Goal: Transaction & Acquisition: Purchase product/service

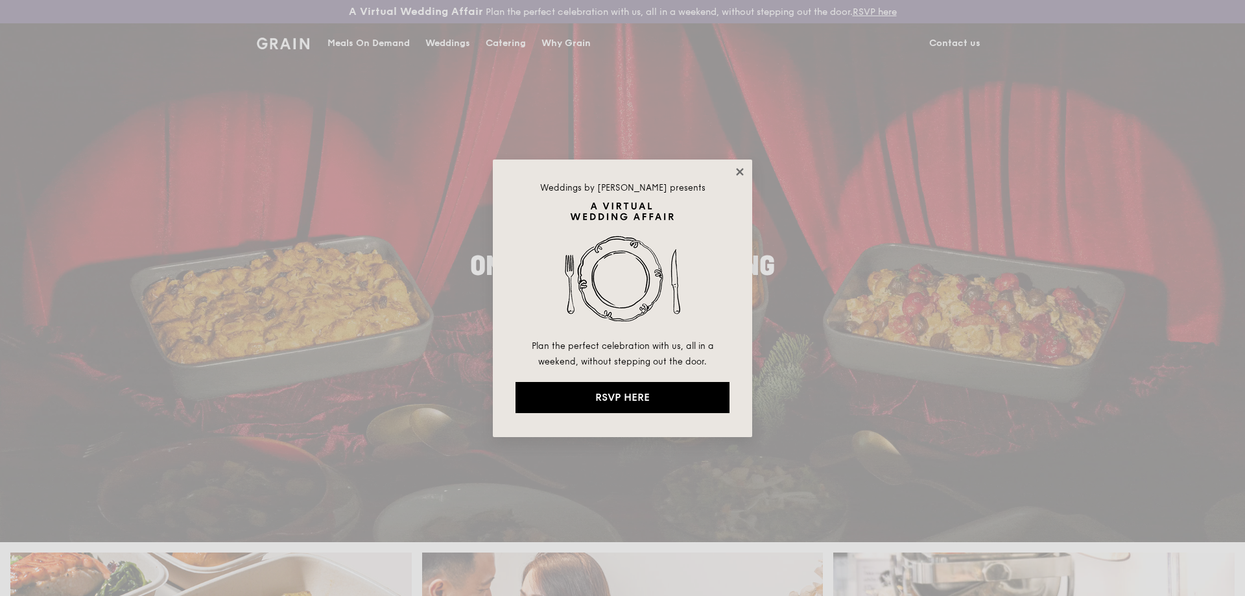
click at [743, 168] on icon at bounding box center [739, 171] width 7 height 7
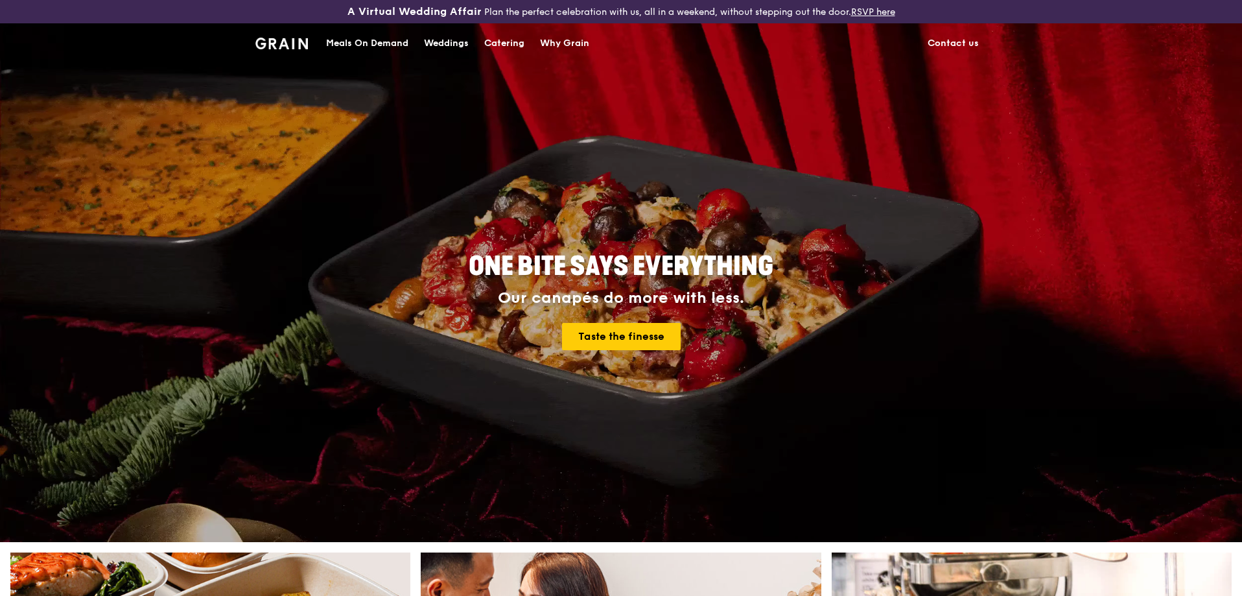
click at [374, 38] on div "Meals On Demand" at bounding box center [367, 43] width 82 height 39
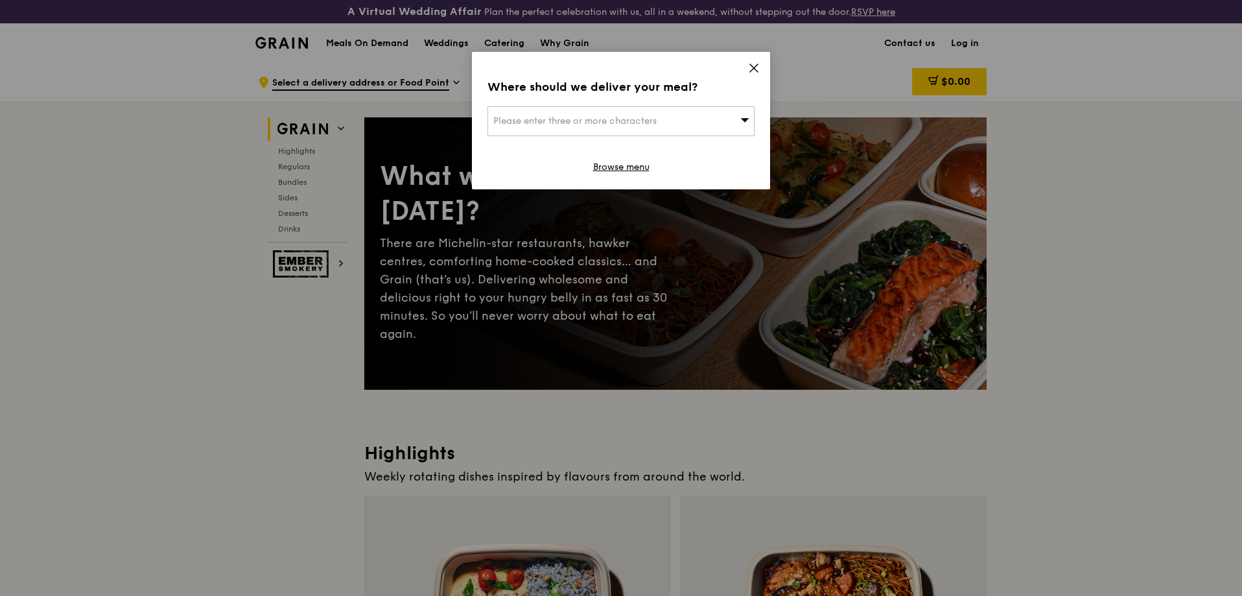
click at [750, 67] on icon at bounding box center [754, 68] width 12 height 12
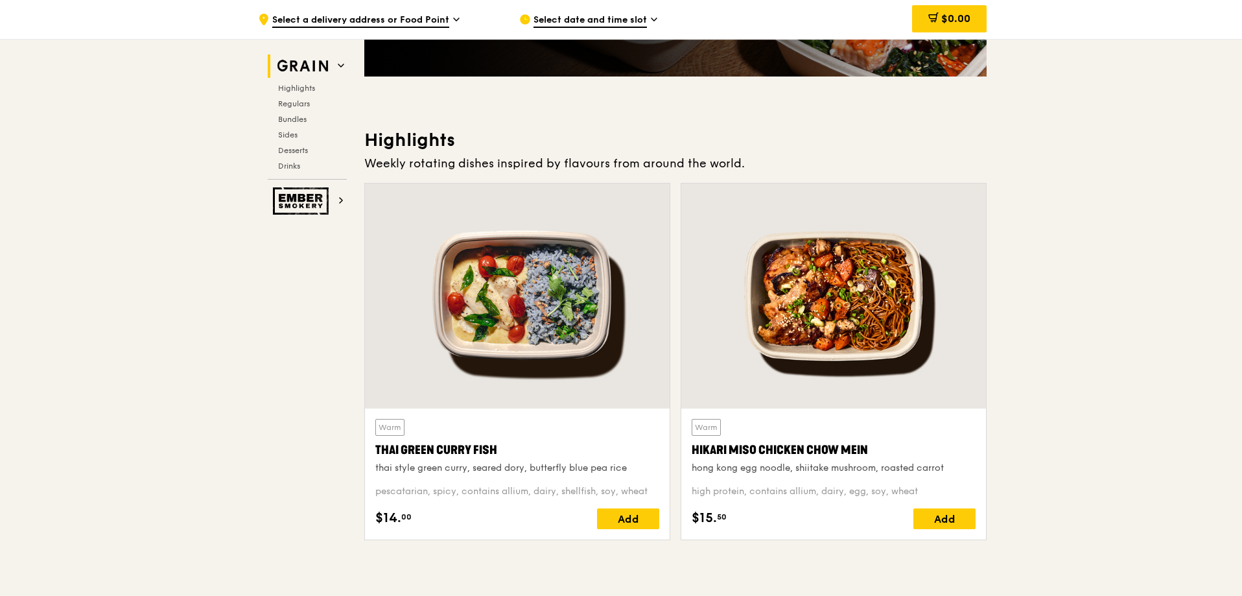
scroll to position [324, 0]
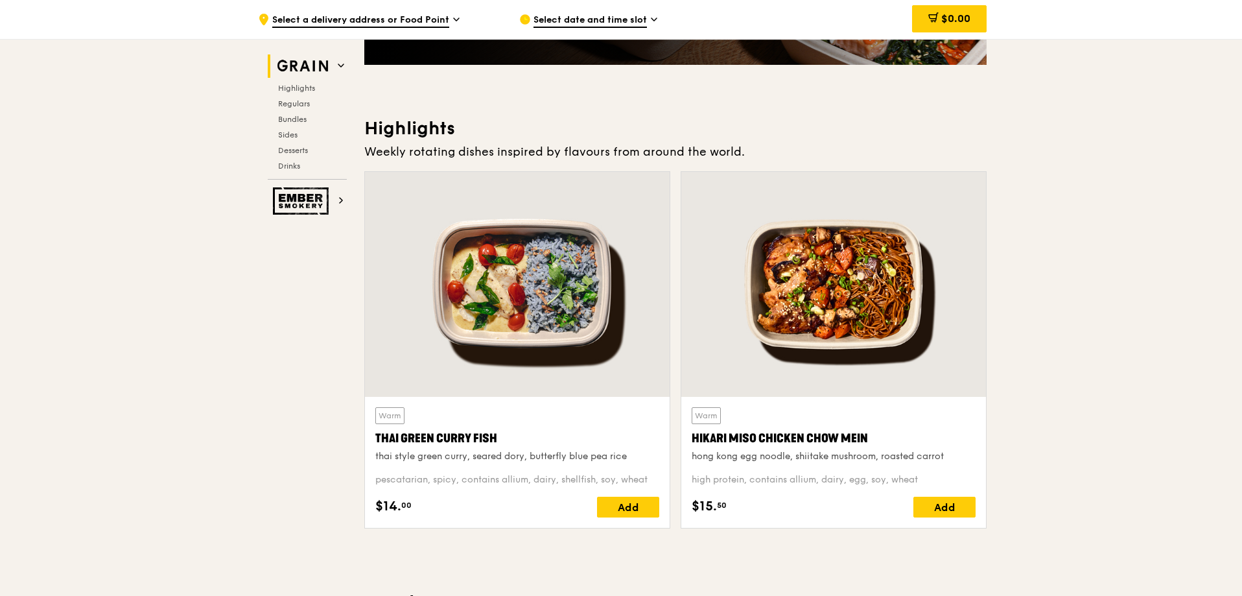
click at [615, 222] on div at bounding box center [517, 284] width 305 height 225
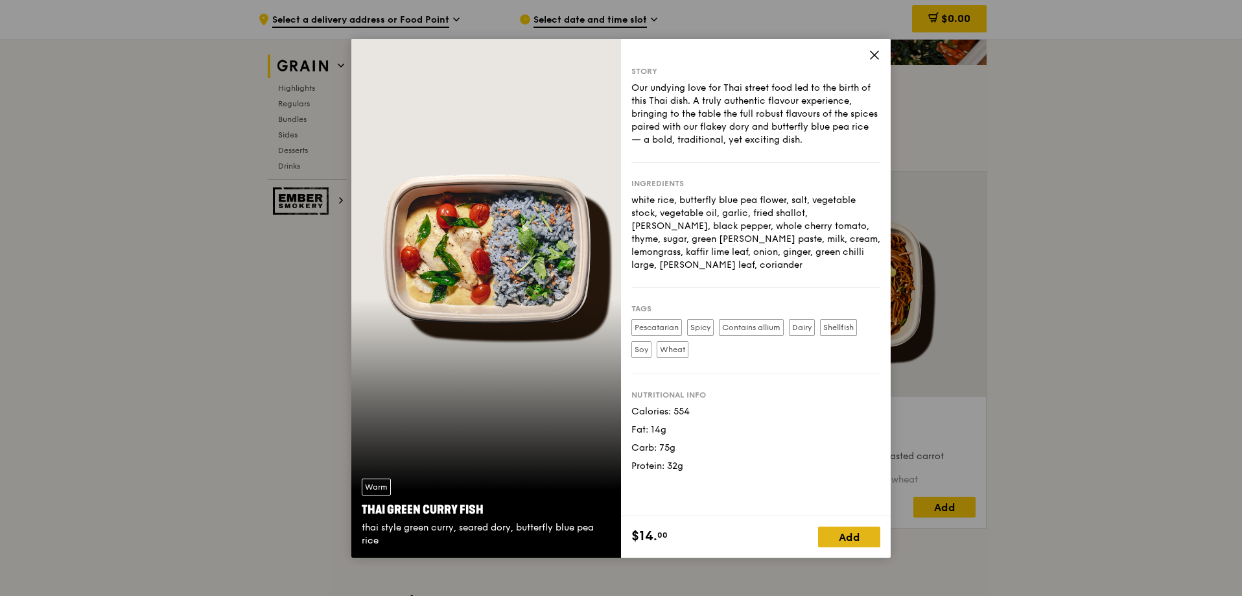
click at [849, 539] on div "Add" at bounding box center [849, 537] width 62 height 21
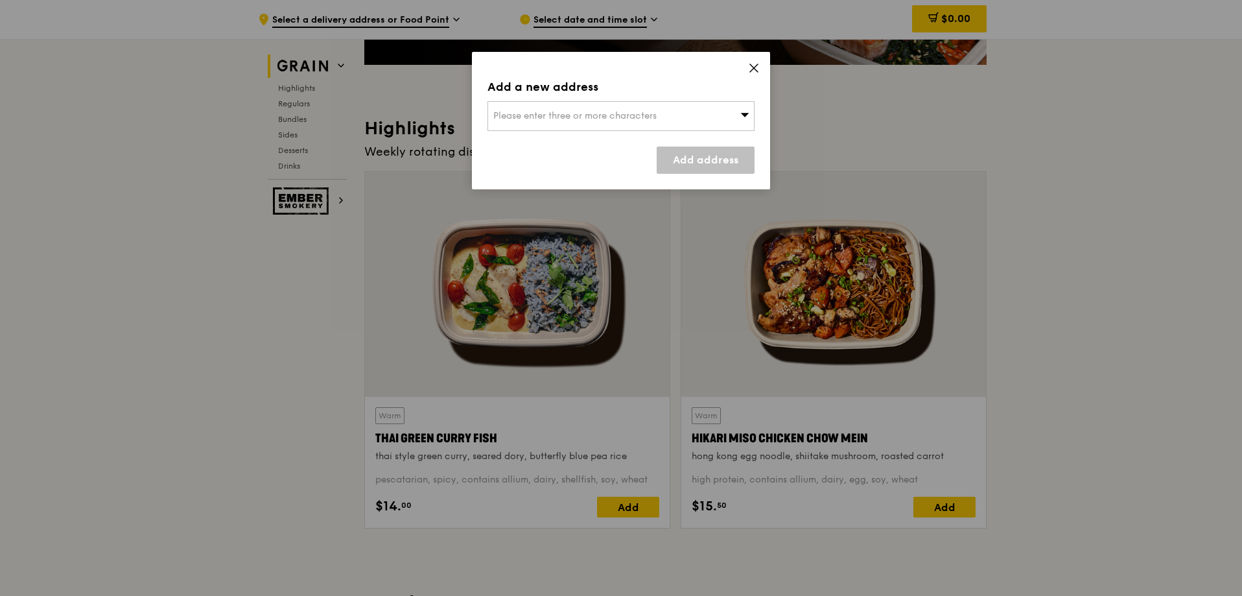
click at [691, 115] on div "Please enter three or more characters" at bounding box center [621, 116] width 267 height 30
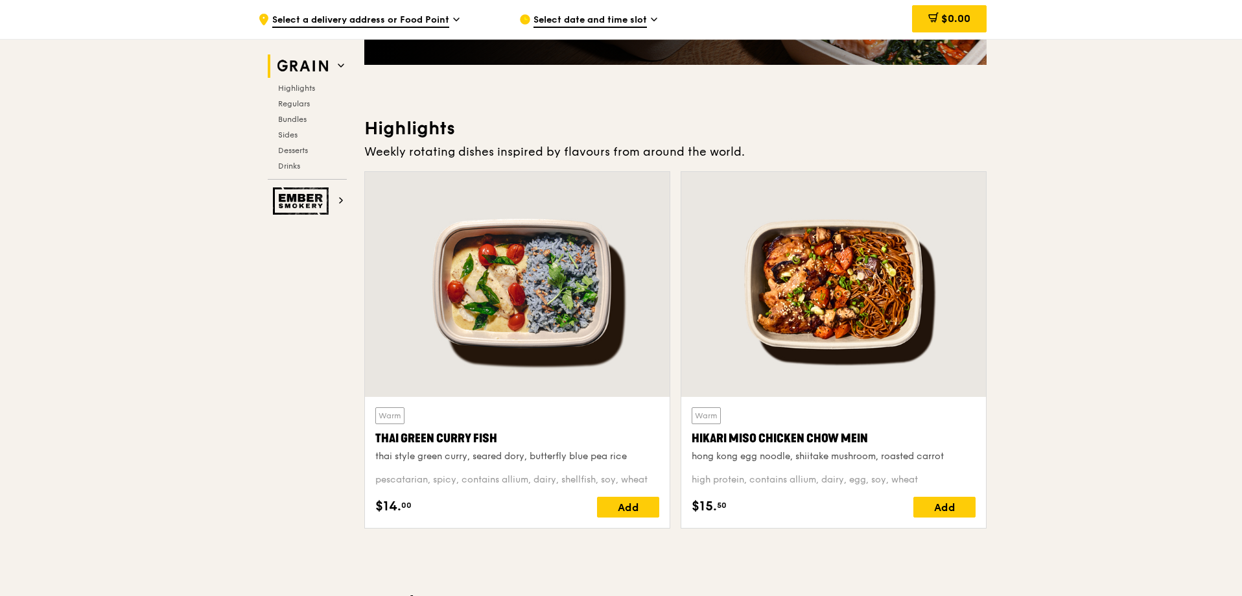
click at [895, 294] on div at bounding box center [834, 284] width 305 height 225
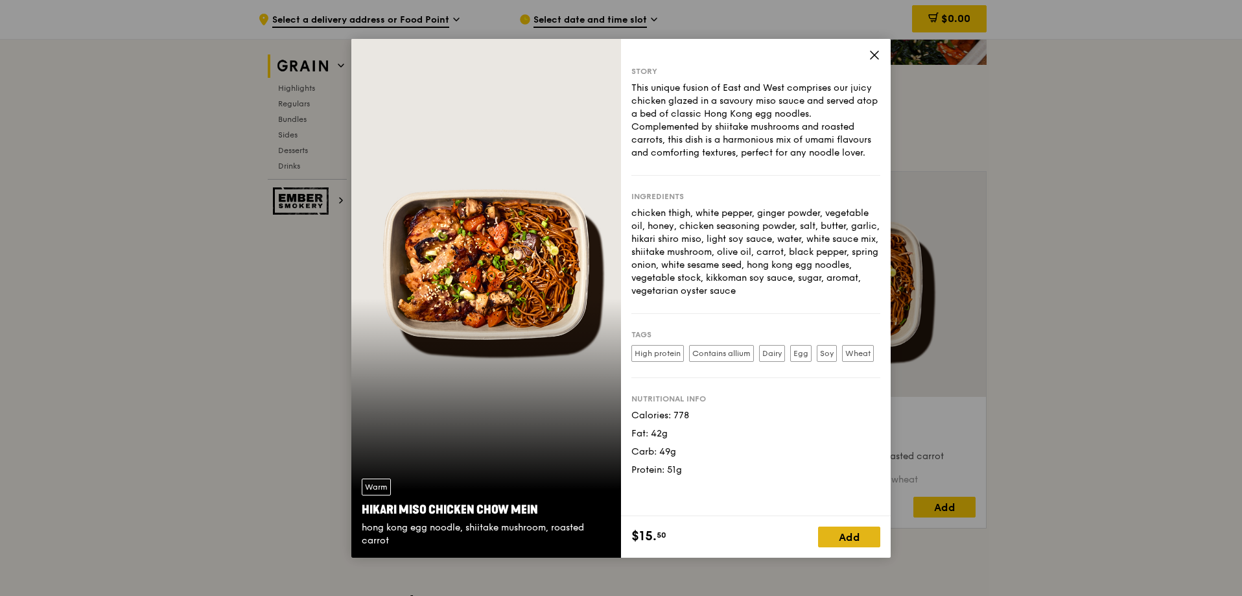
click at [866, 541] on div "Add" at bounding box center [849, 537] width 62 height 21
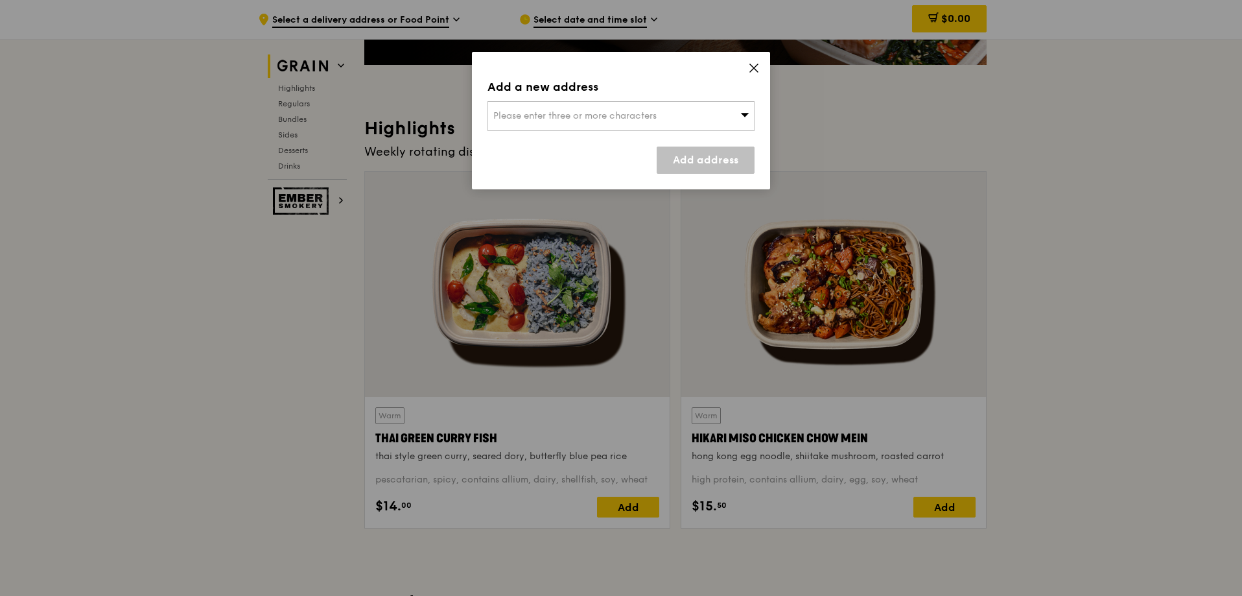
click at [705, 128] on div "Please enter three or more characters" at bounding box center [621, 116] width 267 height 30
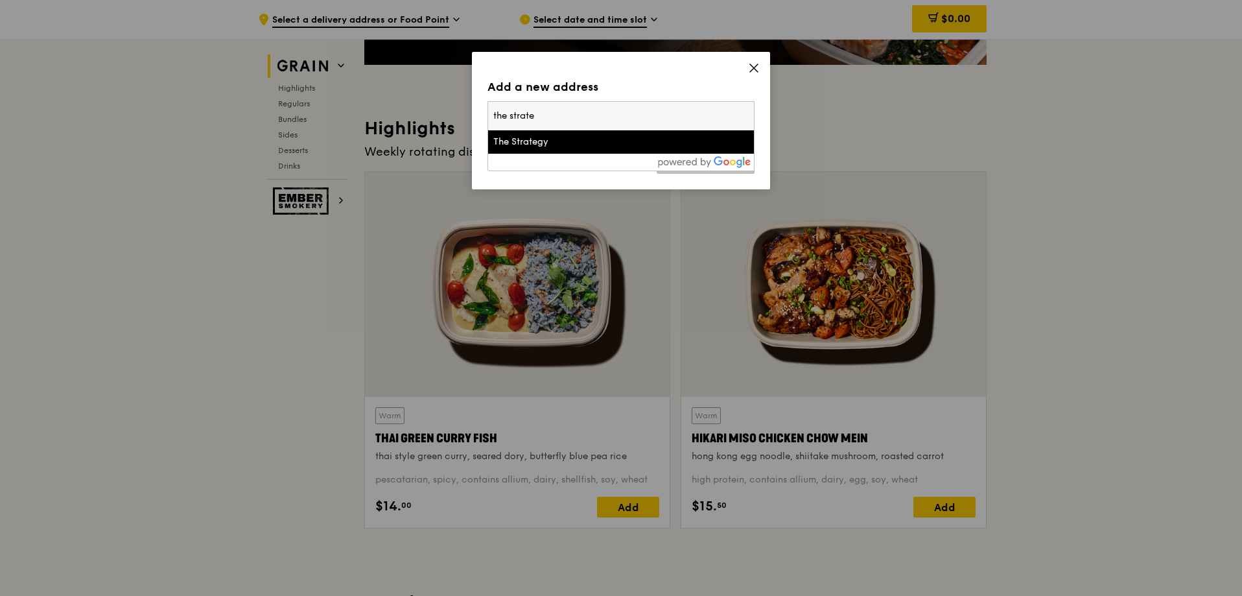
type input "the strate"
click at [611, 146] on div "The Strategy" at bounding box center [589, 142] width 192 height 13
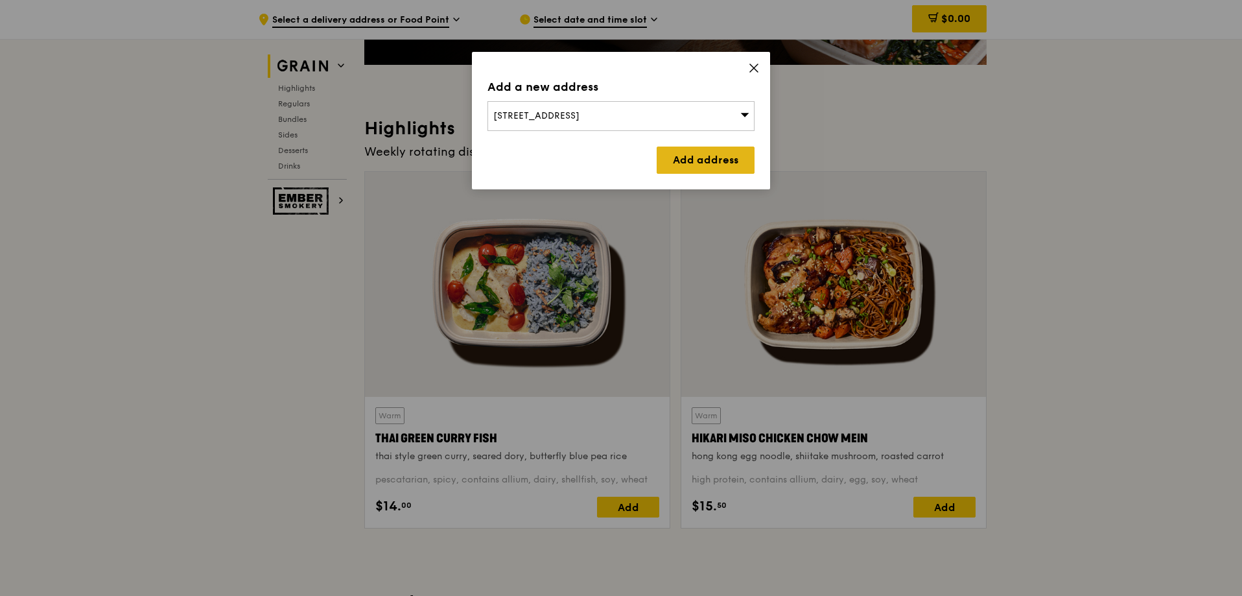
click at [733, 161] on link "Add address" at bounding box center [706, 160] width 98 height 27
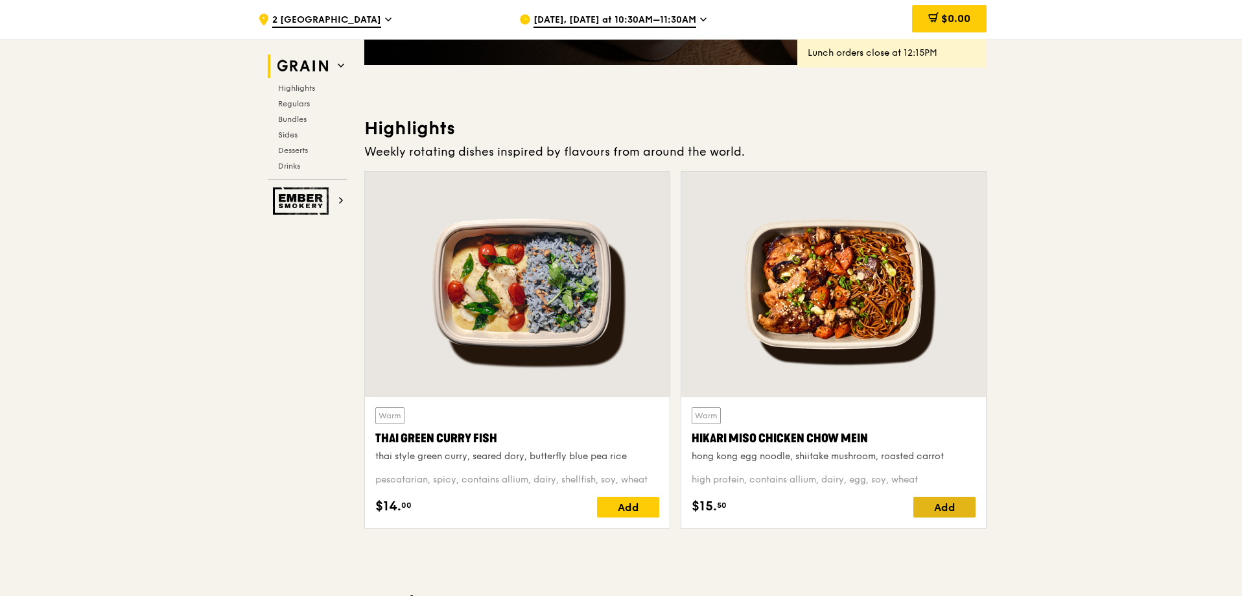
click at [956, 506] on div "Add" at bounding box center [945, 507] width 62 height 21
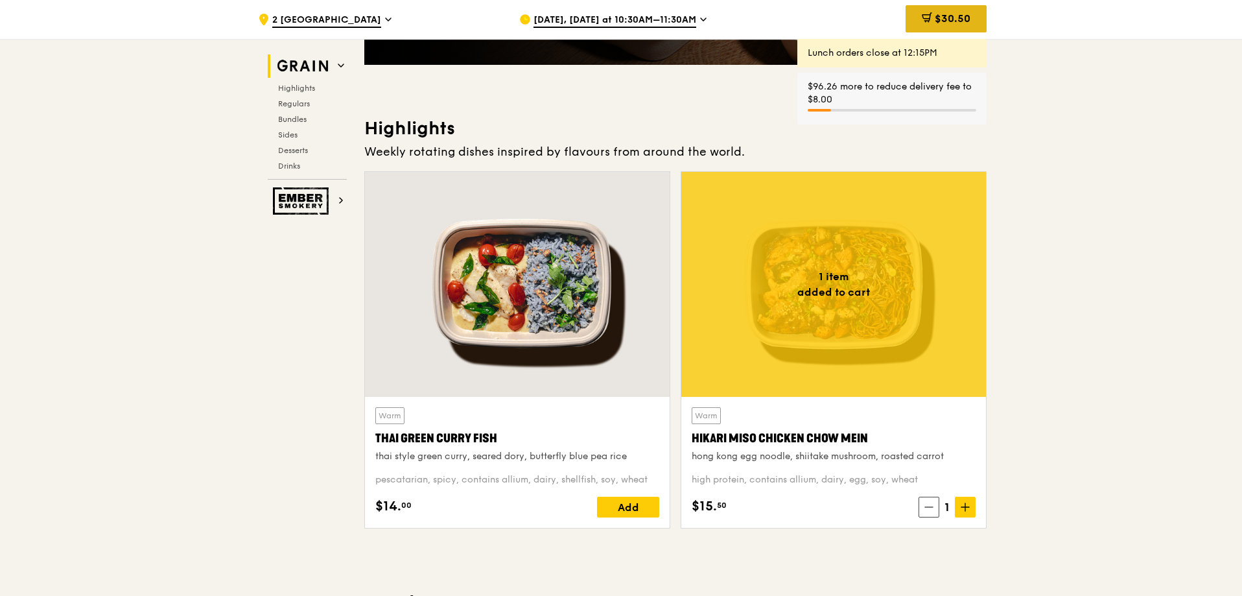
click at [959, 19] on span "$30.50" at bounding box center [953, 18] width 36 height 12
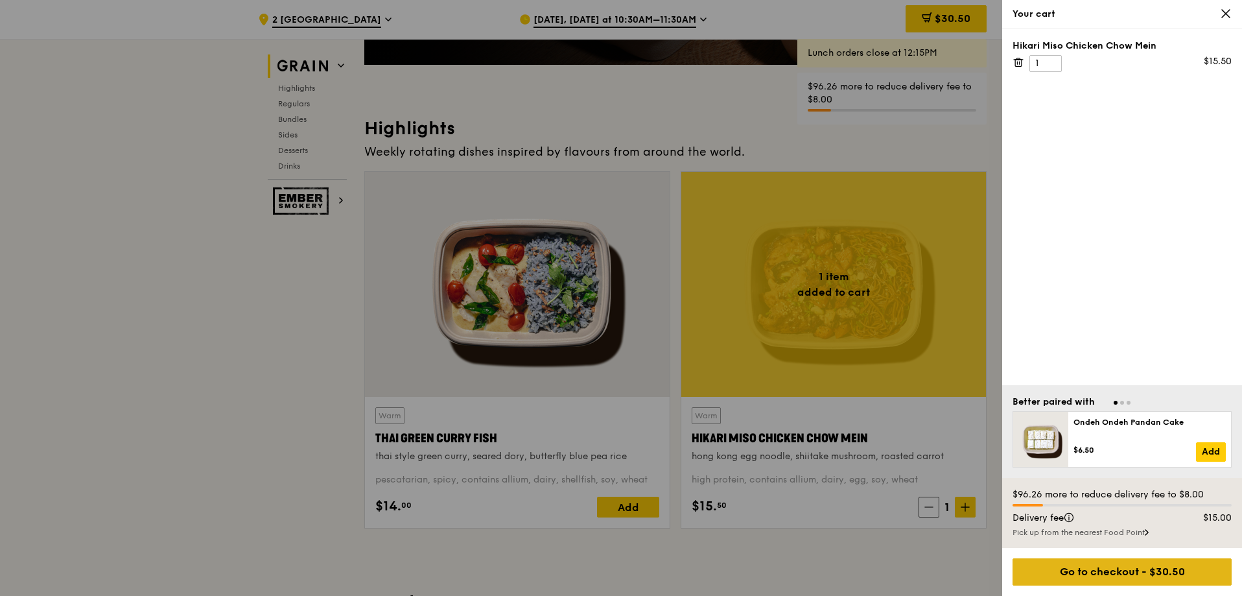
click at [1095, 570] on div "Go to checkout - $30.50" at bounding box center [1122, 571] width 219 height 27
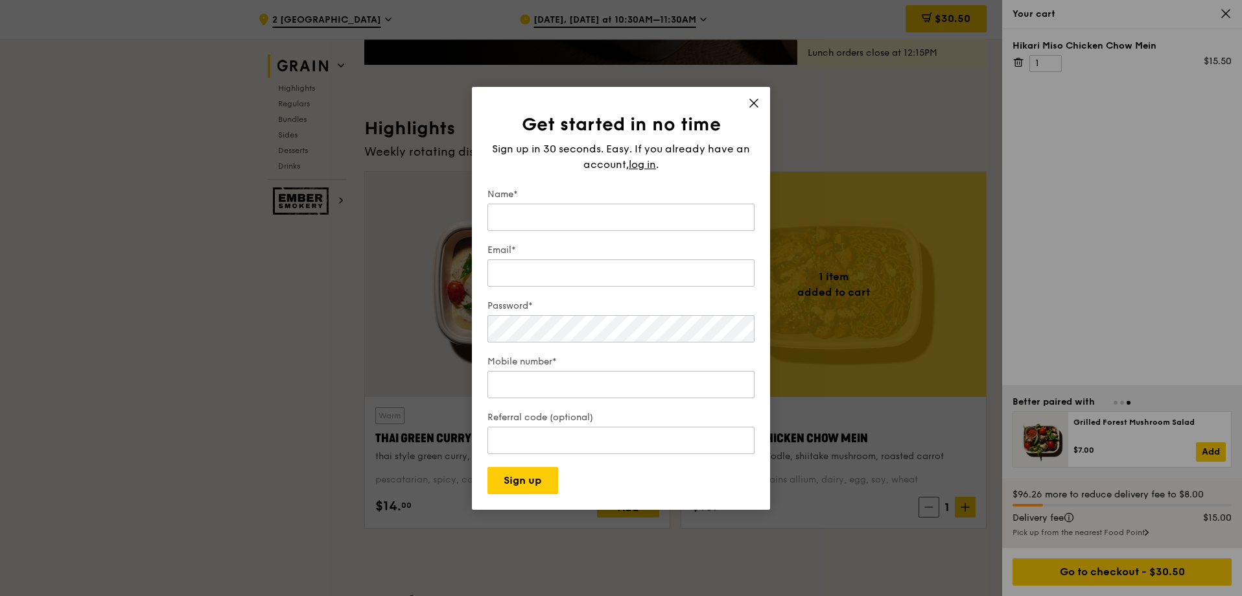
click at [745, 99] on div "Get started in no time Sign up in 30 seconds. Easy. If you already have an acco…" at bounding box center [621, 298] width 298 height 423
click at [751, 101] on icon at bounding box center [754, 103] width 12 height 12
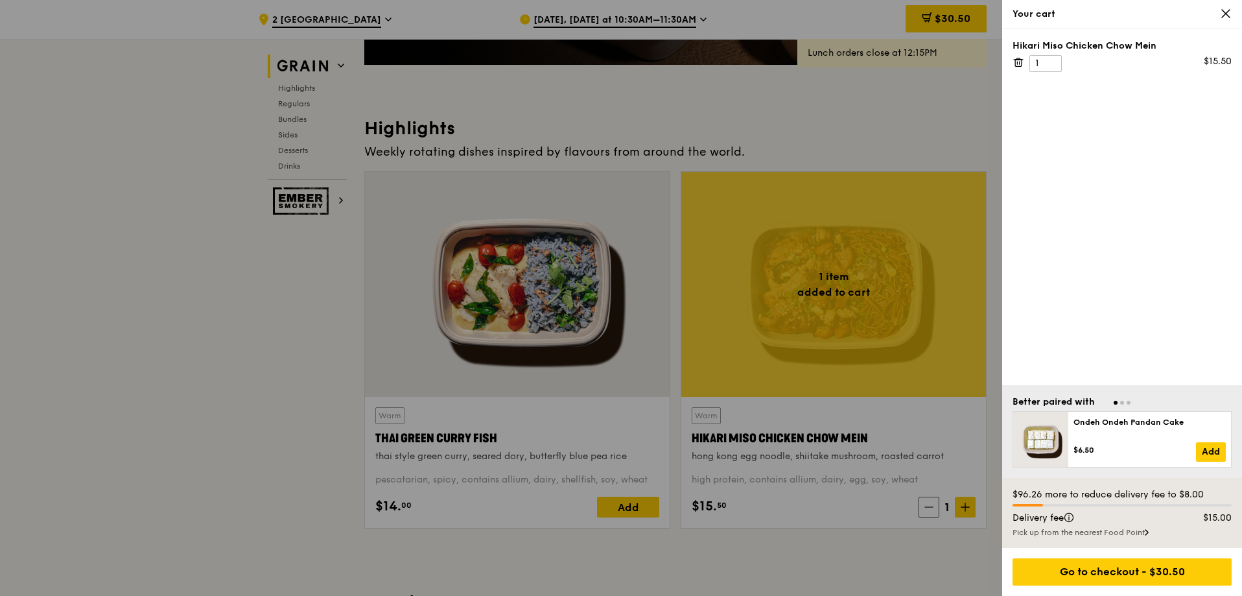
click at [1131, 529] on div "Pick up from the nearest Food Point" at bounding box center [1122, 532] width 219 height 10
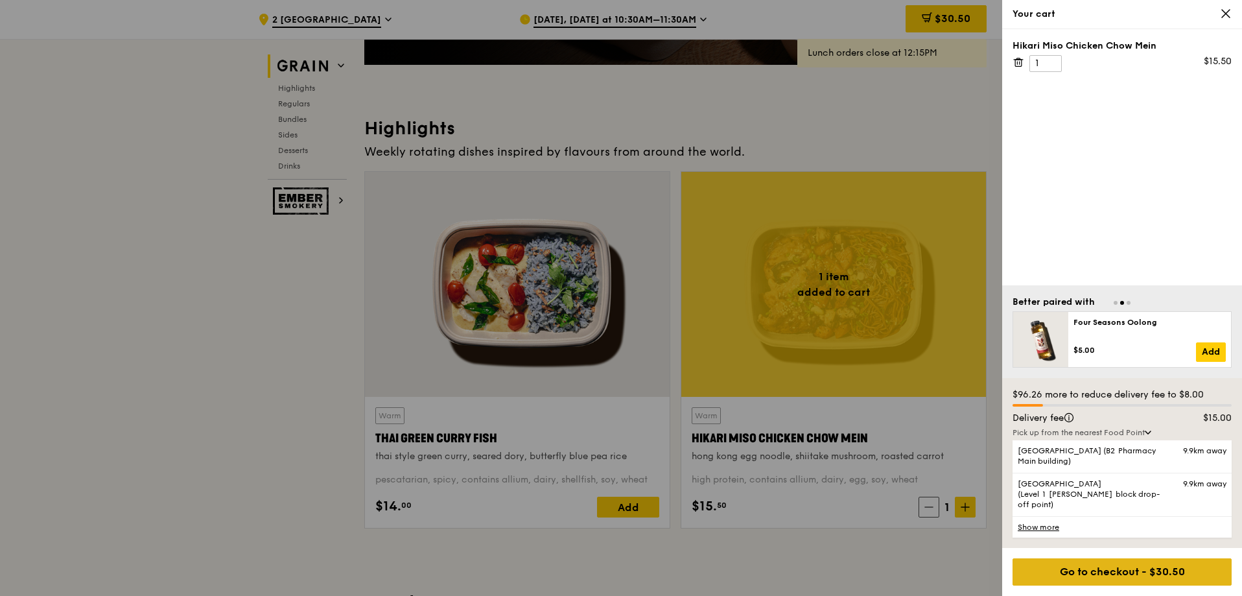
click at [1102, 574] on div "Go to checkout - $30.50" at bounding box center [1122, 571] width 219 height 27
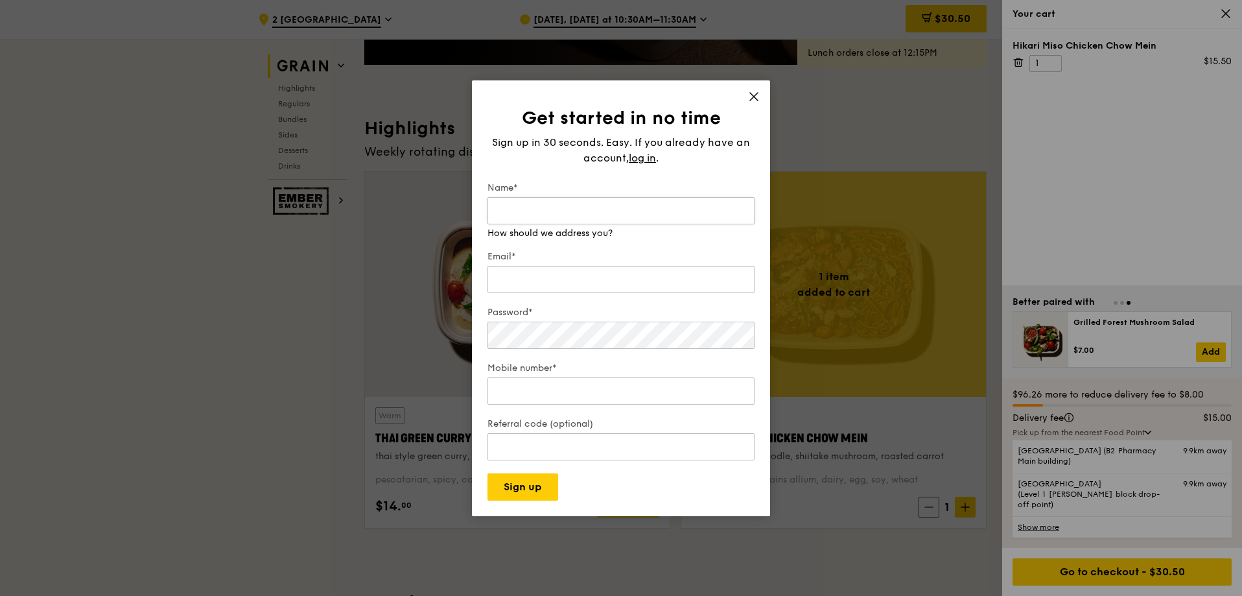
click at [563, 206] on input "Name*" at bounding box center [621, 210] width 267 height 27
click at [551, 391] on input "Mobile number*" at bounding box center [621, 377] width 267 height 27
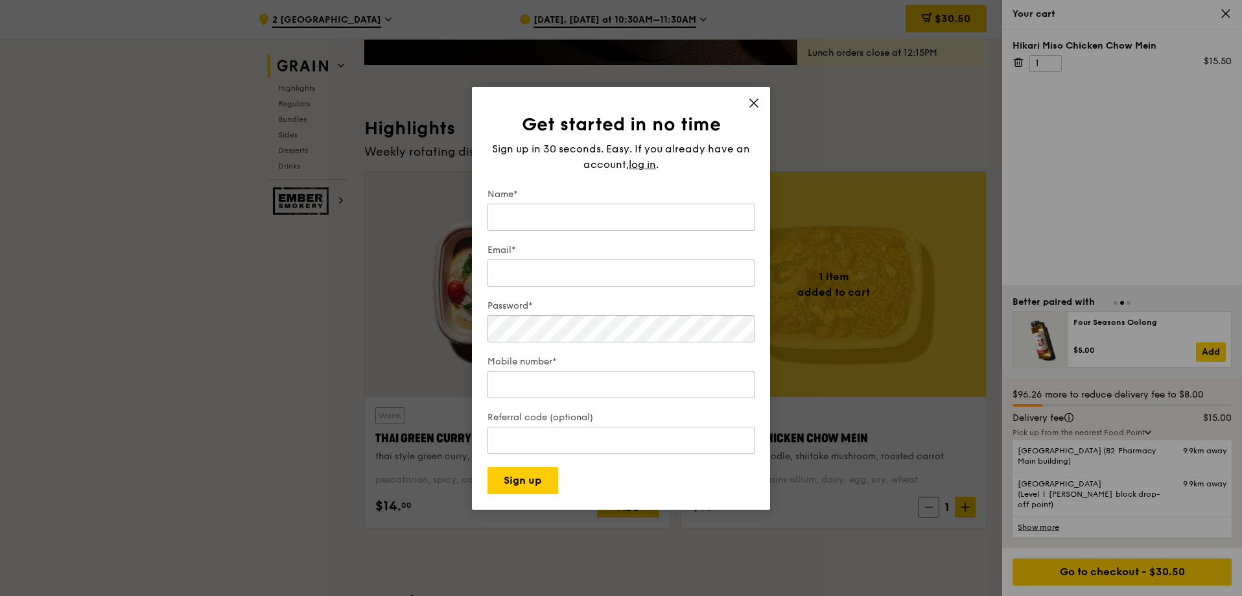
click at [752, 99] on icon at bounding box center [754, 103] width 12 height 12
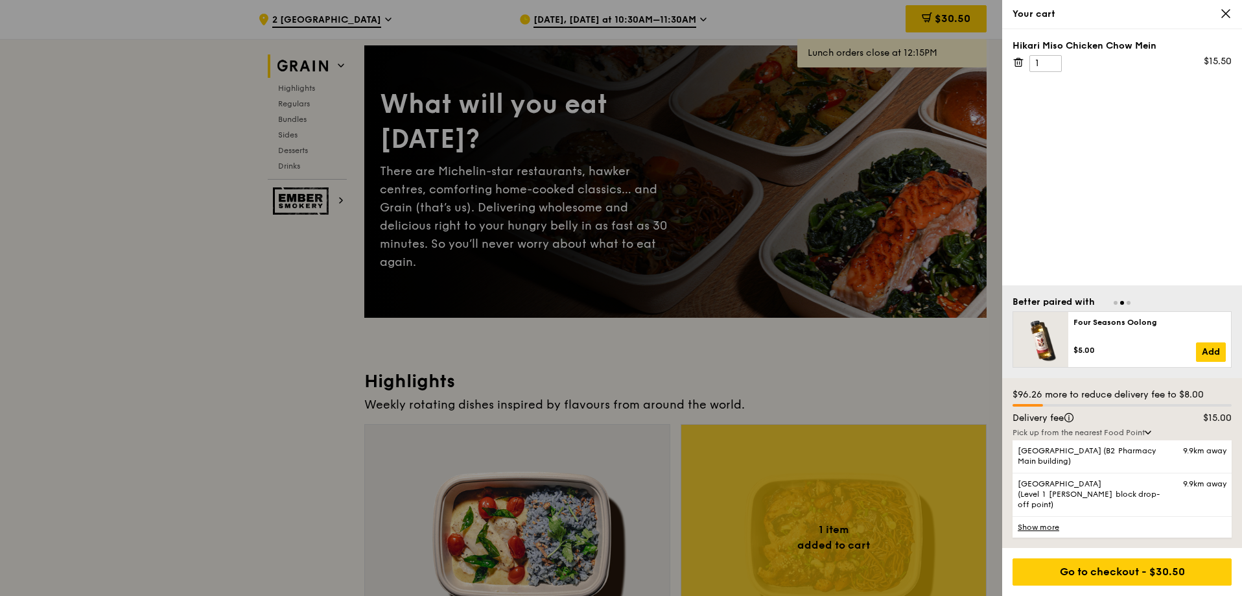
scroll to position [65, 0]
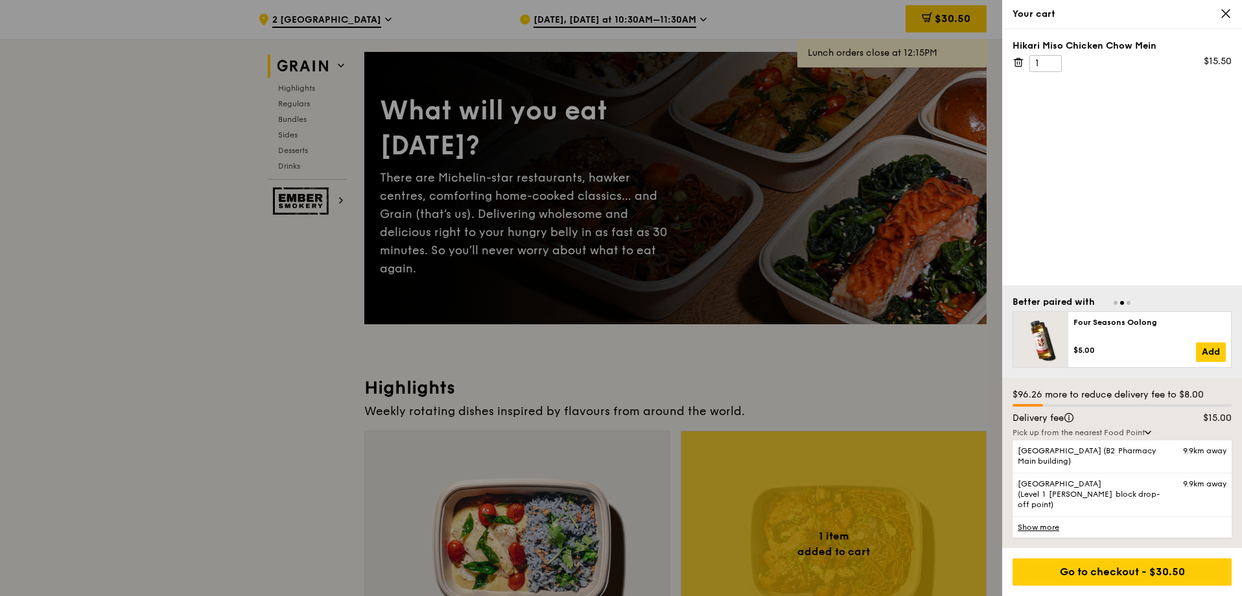
click at [663, 4] on div at bounding box center [621, 298] width 1242 height 596
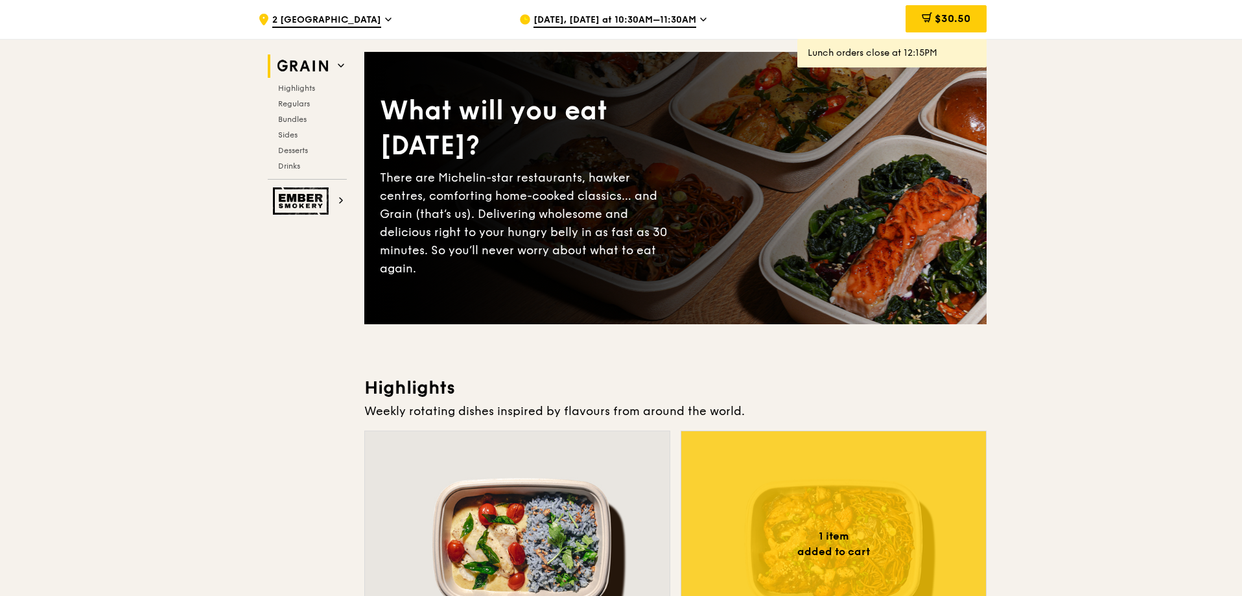
click at [687, 18] on span "[DATE], [DATE] at 10:30AM–11:30AM" at bounding box center [615, 21] width 163 height 14
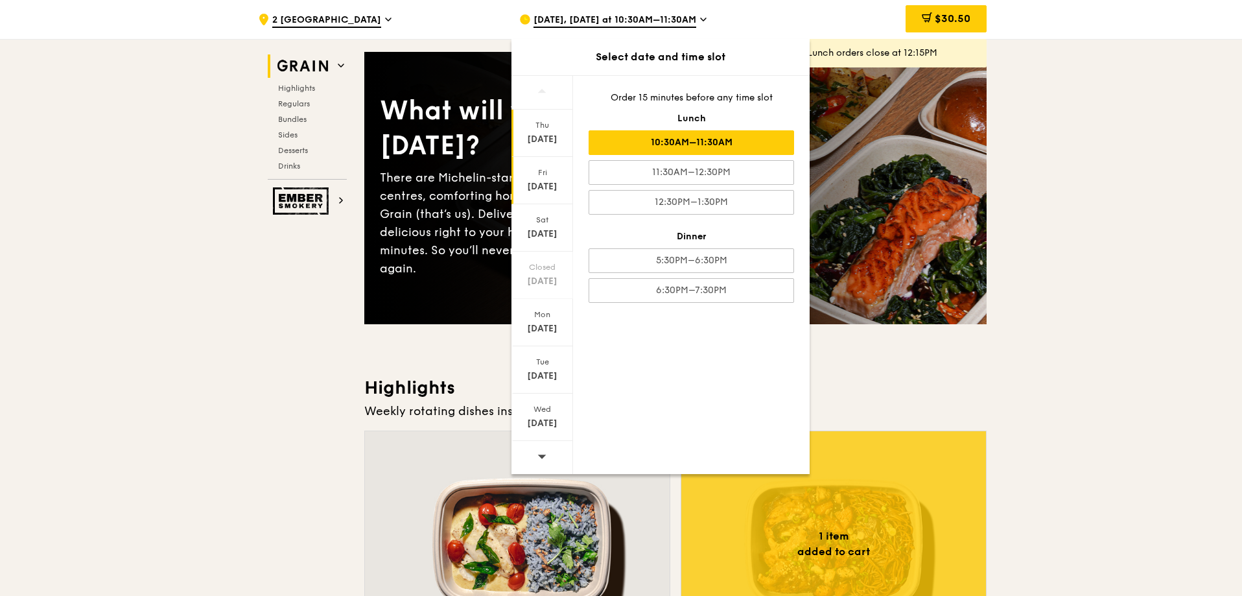
click at [546, 170] on div "Fri" at bounding box center [543, 172] width 58 height 10
